Goal: Task Accomplishment & Management: Complete application form

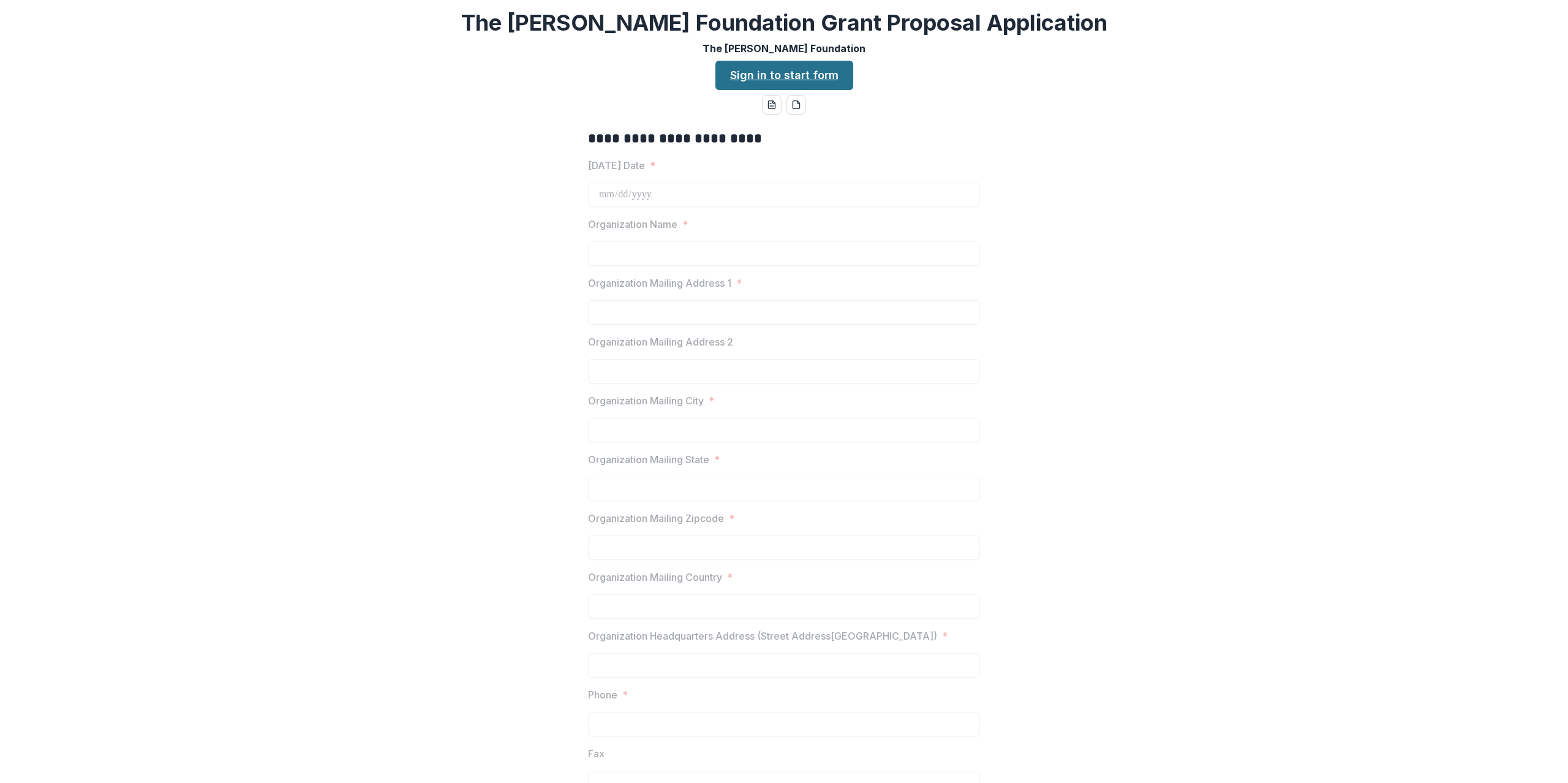
click at [817, 68] on link "Sign in to start form" at bounding box center [784, 75] width 138 height 30
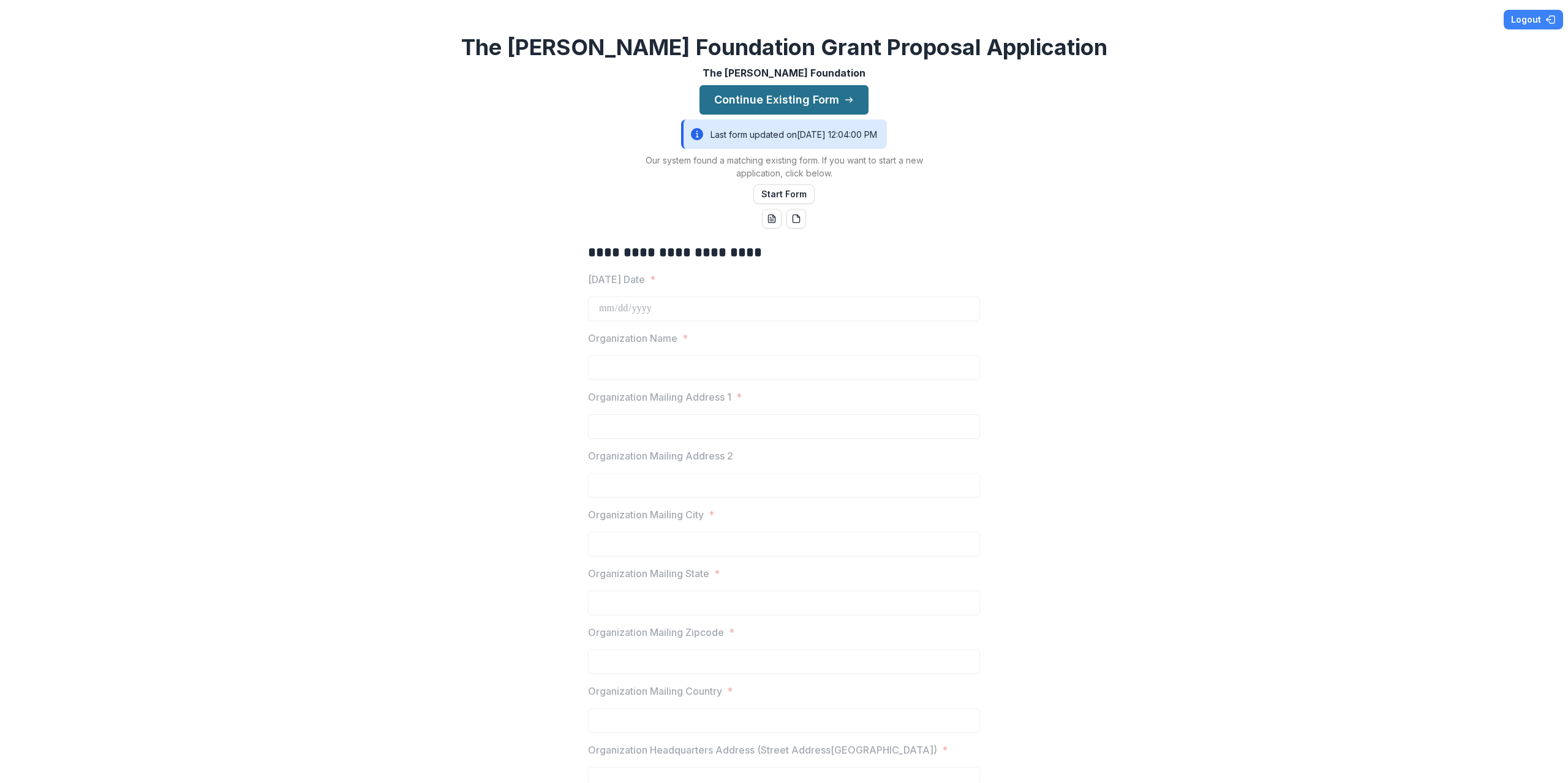
click at [812, 101] on button "Continue Existing Form" at bounding box center [784, 100] width 169 height 30
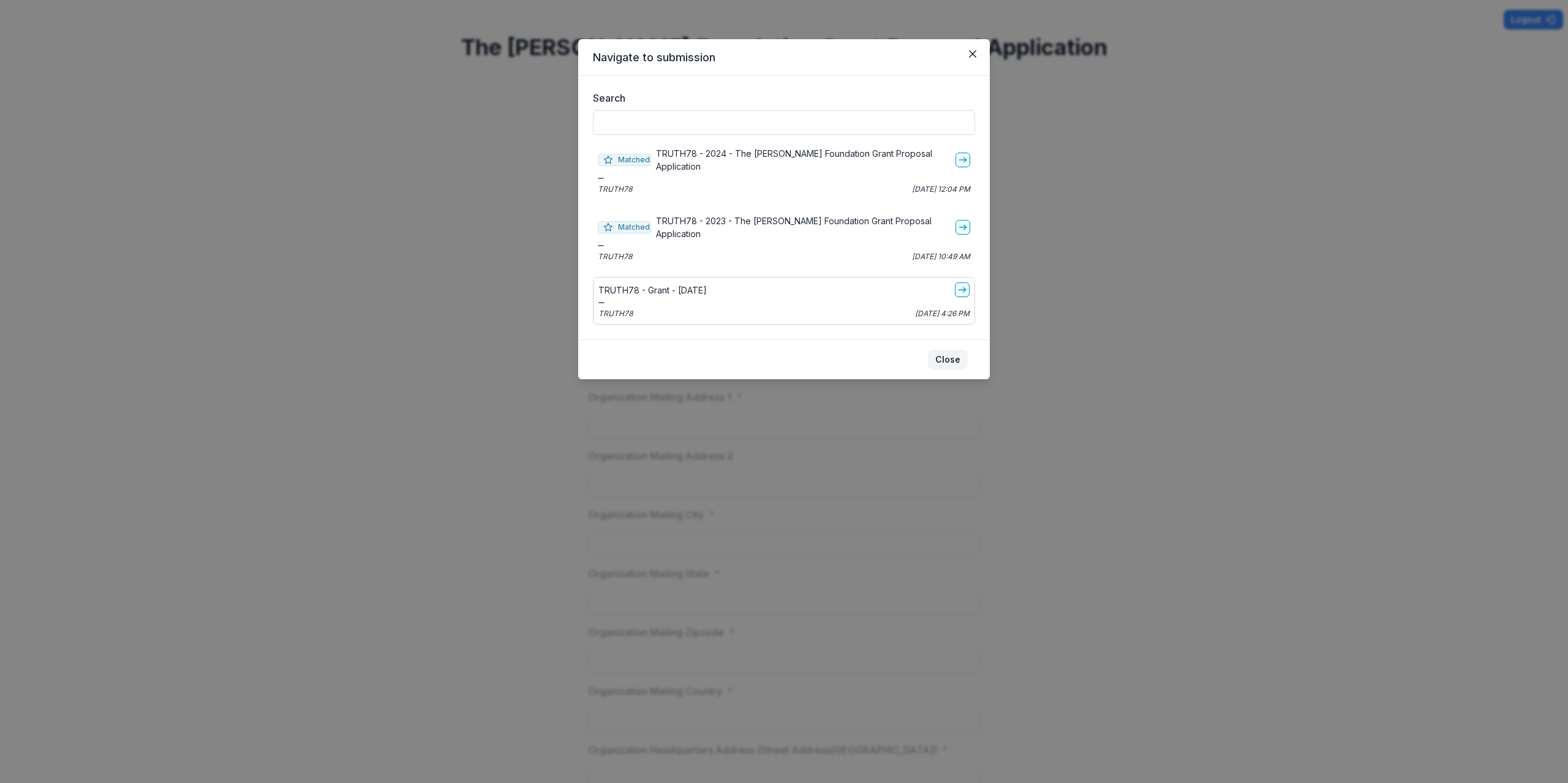
click at [950, 350] on button "Close" at bounding box center [948, 359] width 40 height 19
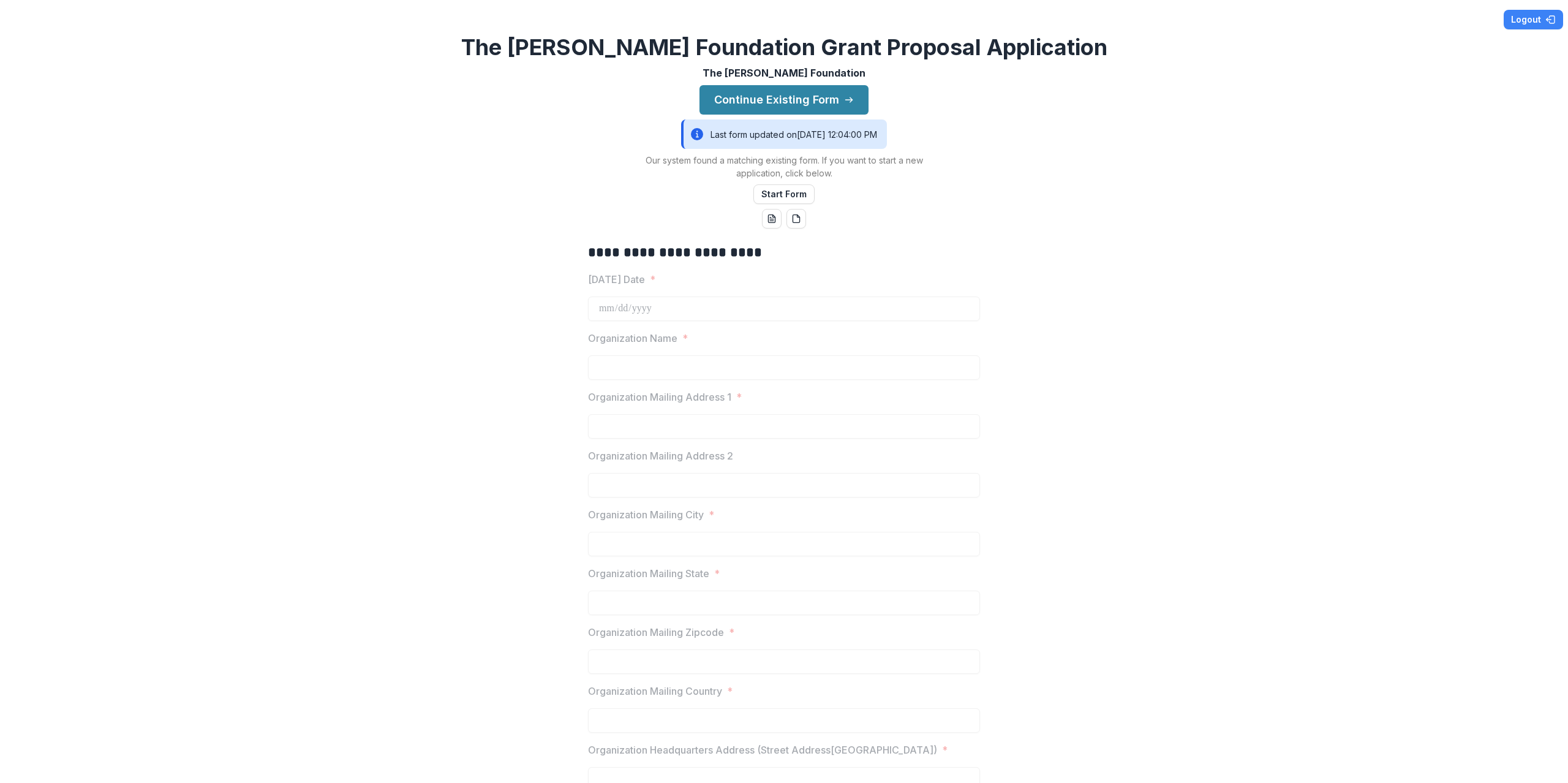
click at [759, 135] on div "Last form updated on [DATE] 12:04:00 PM" at bounding box center [784, 135] width 206 height 30
